Goal: Find specific page/section: Find specific page/section

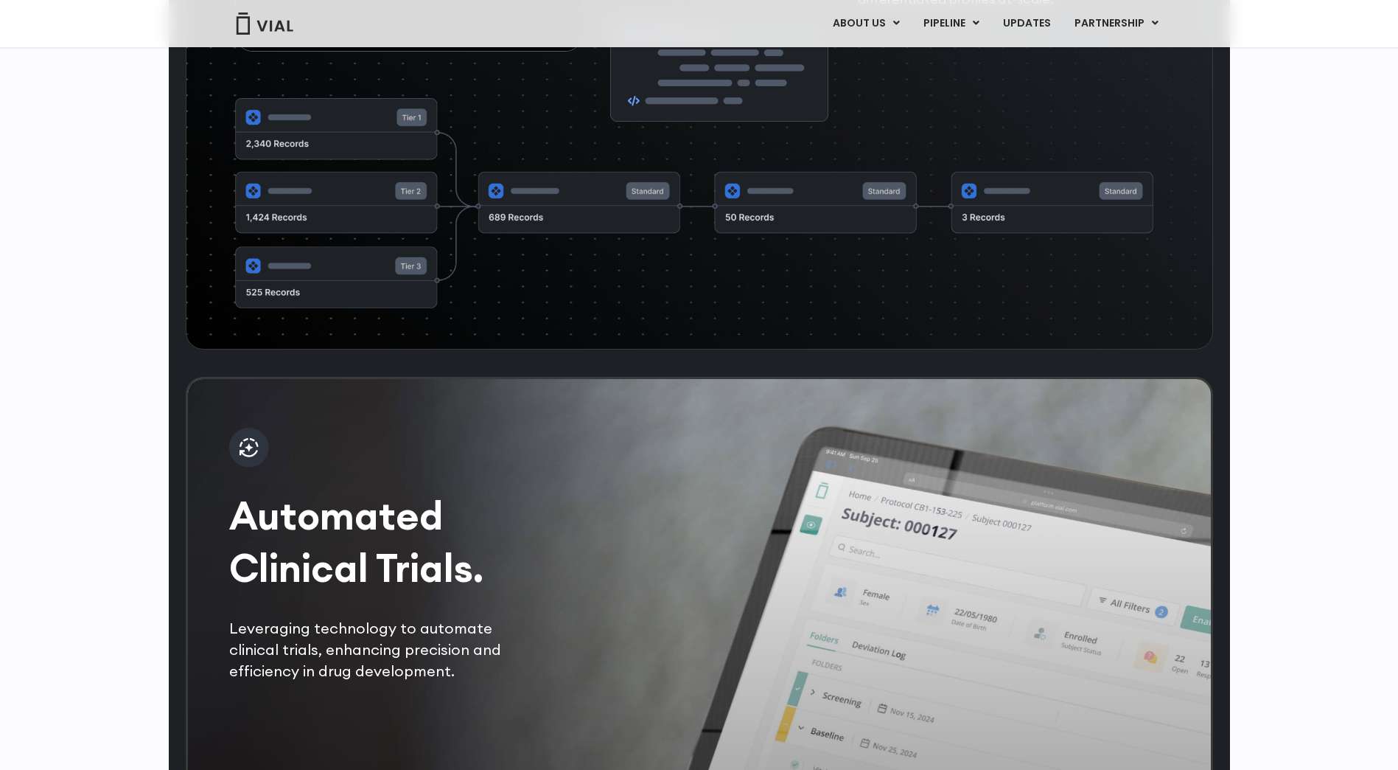
scroll to position [2507, 0]
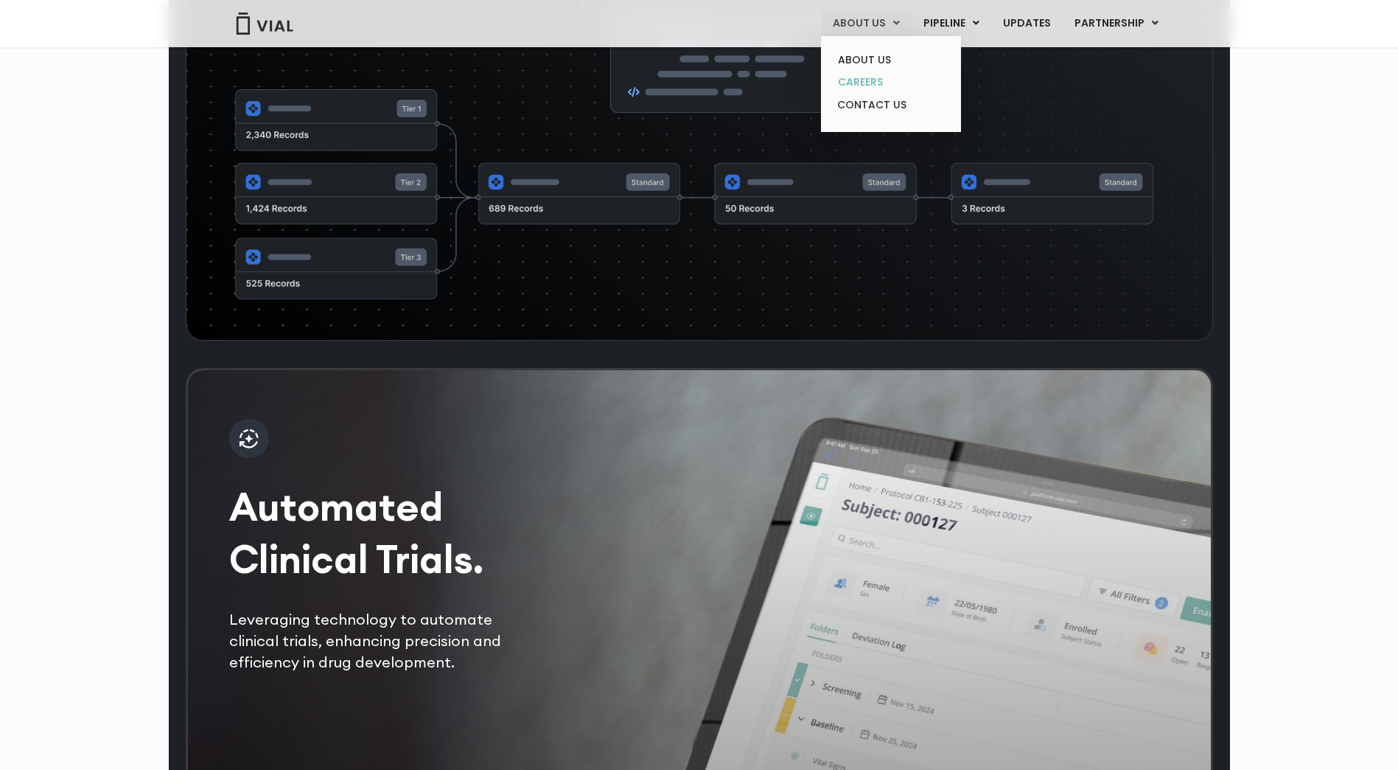
click at [868, 82] on link "CAREERS" at bounding box center [890, 82] width 129 height 23
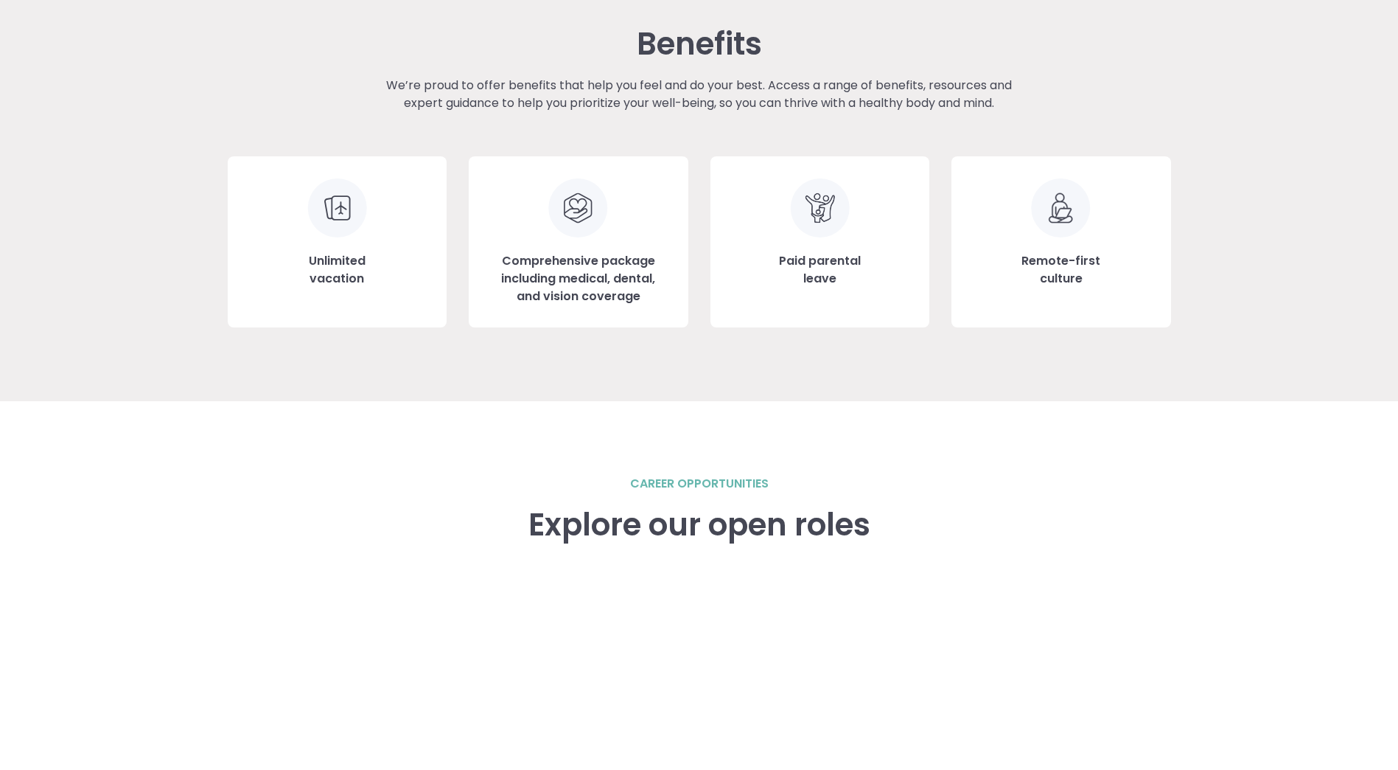
scroll to position [1769, 0]
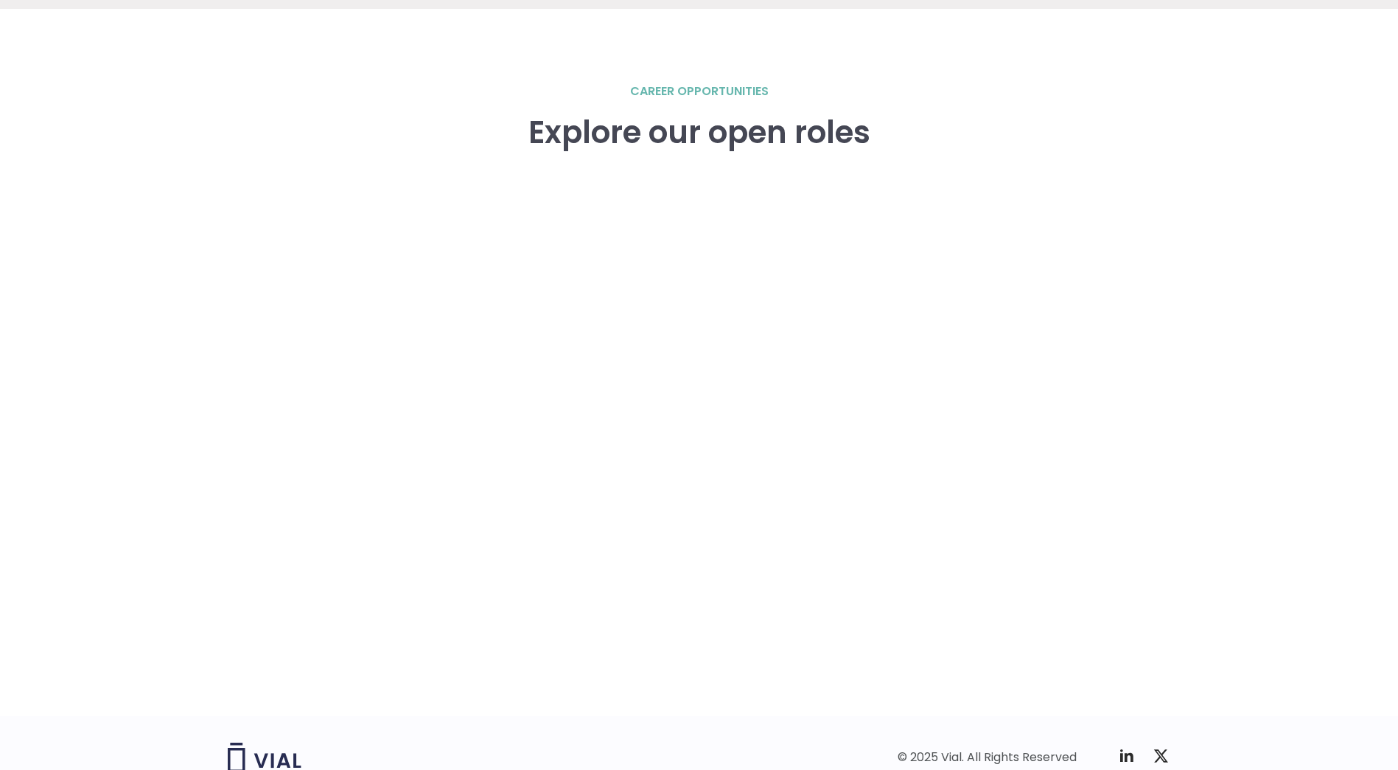
scroll to position [2040, 0]
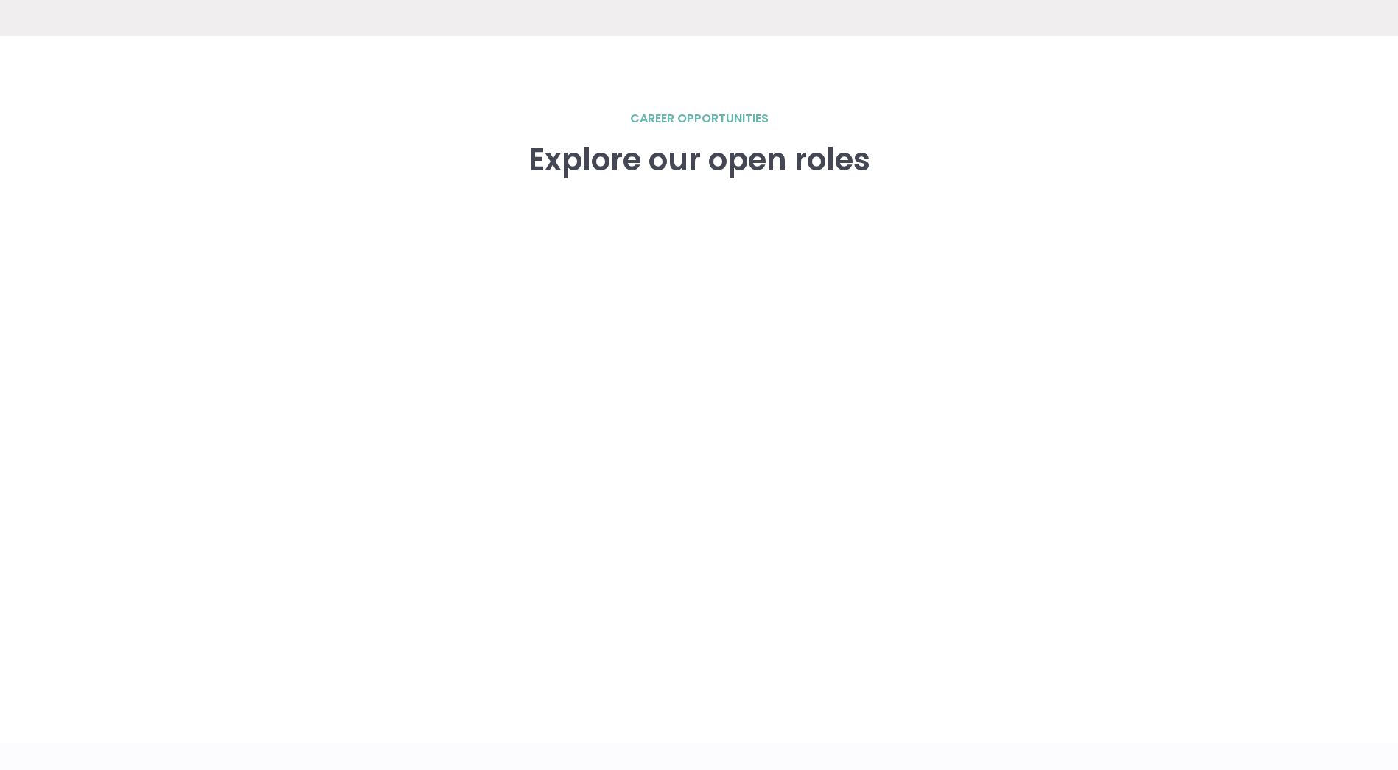
scroll to position [2040, 0]
